Goal: Find specific page/section: Find specific page/section

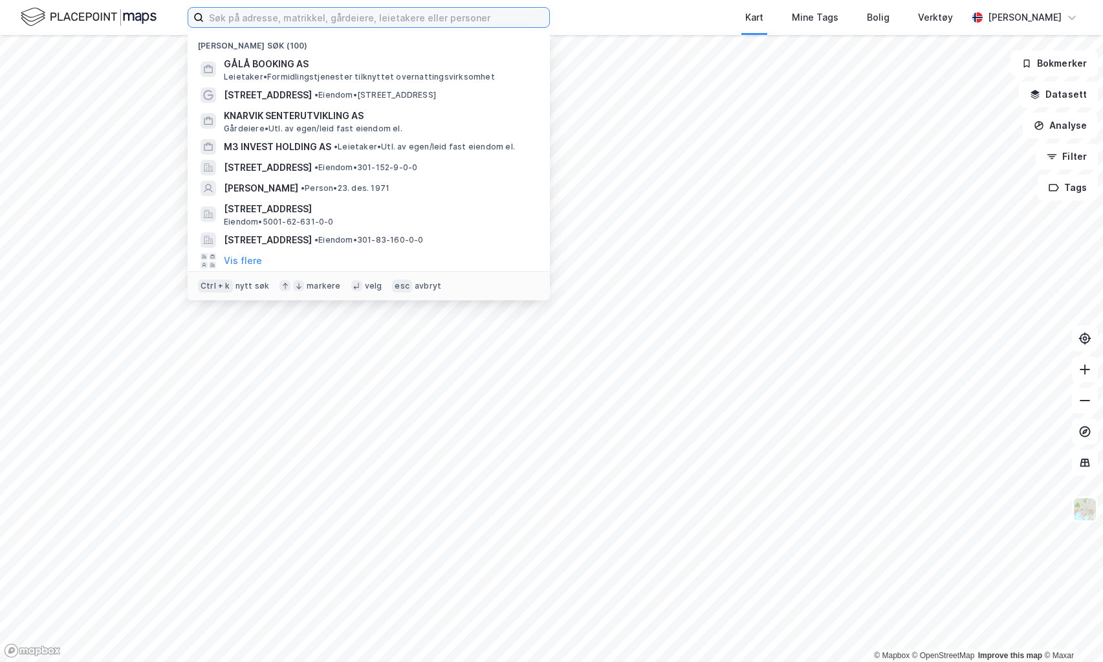
click at [306, 15] on input at bounding box center [377, 17] width 346 height 19
type input "g"
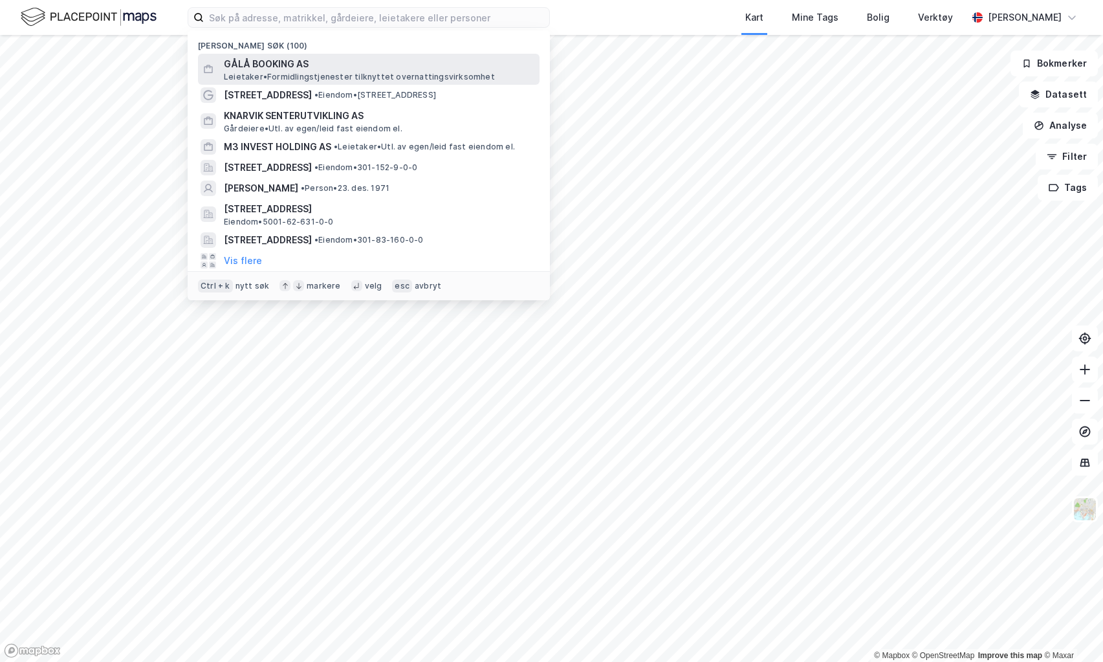
click at [302, 65] on span "GÅLÅ BOOKING AS" at bounding box center [379, 64] width 311 height 16
